Goal: Check status: Check status

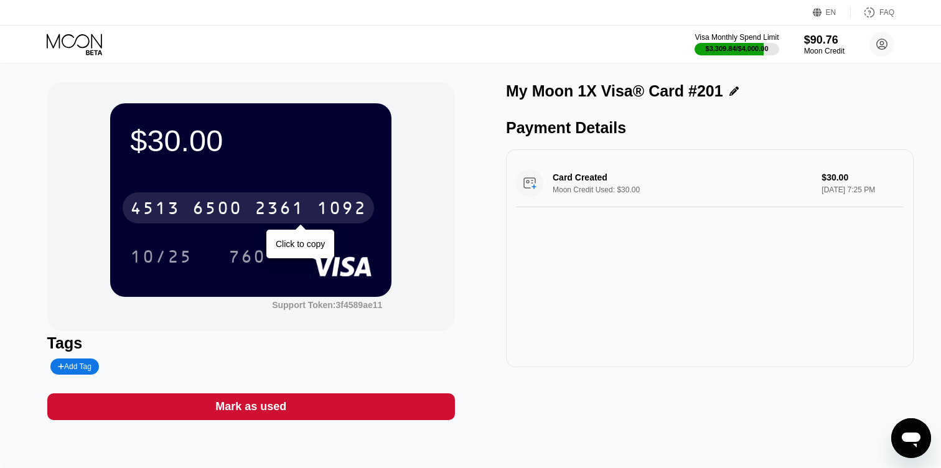
click at [343, 203] on div "1092" at bounding box center [342, 210] width 50 height 20
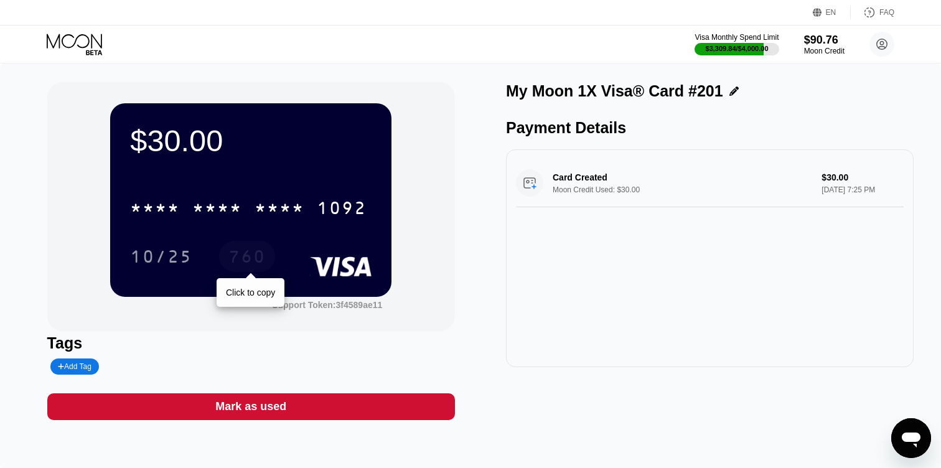
click at [258, 261] on div "760" at bounding box center [246, 258] width 37 height 20
